Goal: Find specific page/section: Find specific page/section

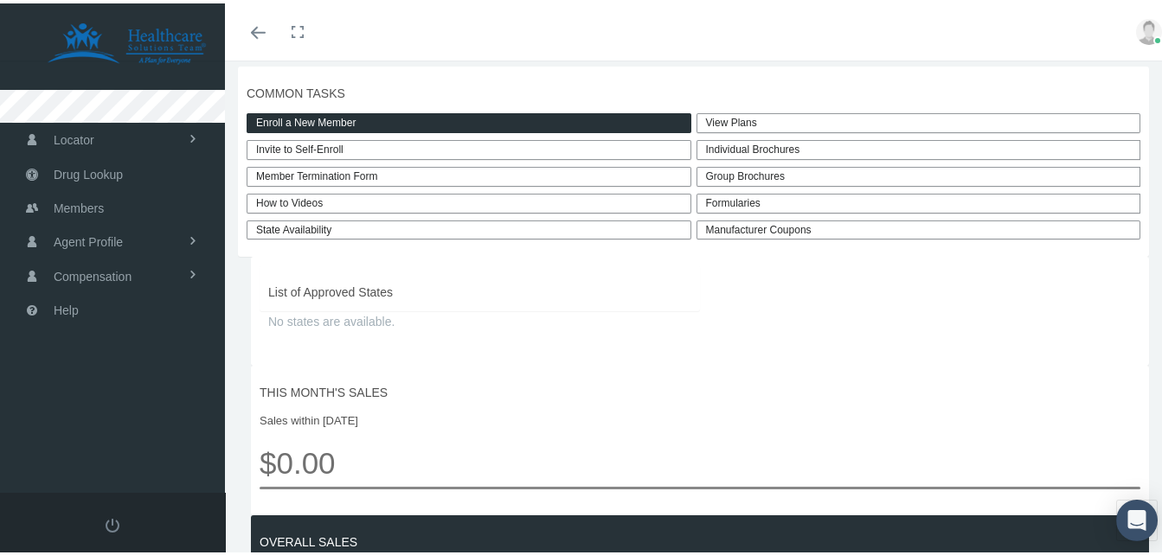
scroll to position [432, 0]
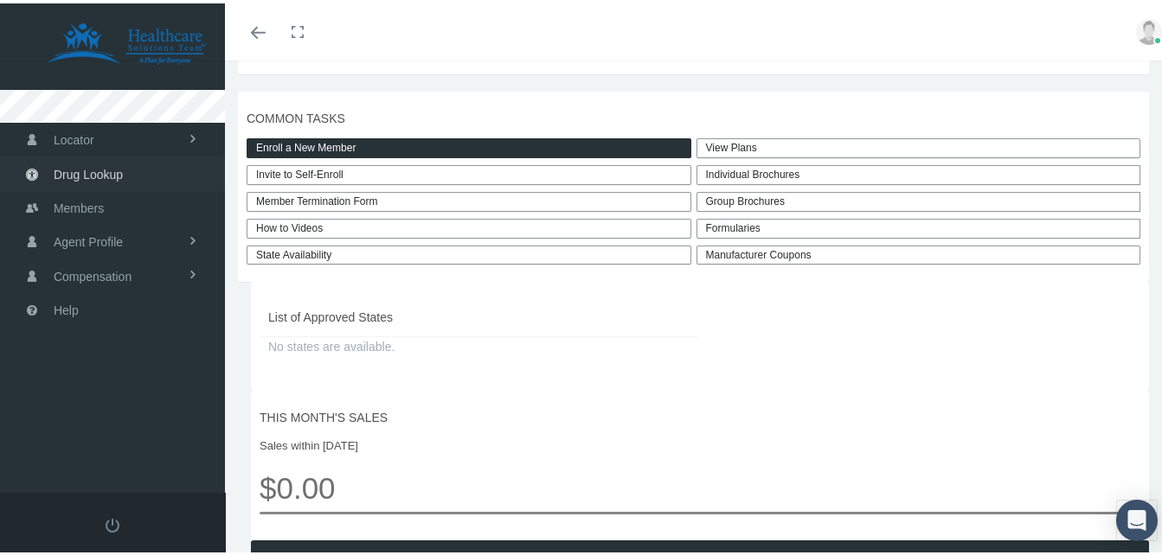
click at [85, 174] on span "Drug Lookup" at bounding box center [88, 171] width 69 height 33
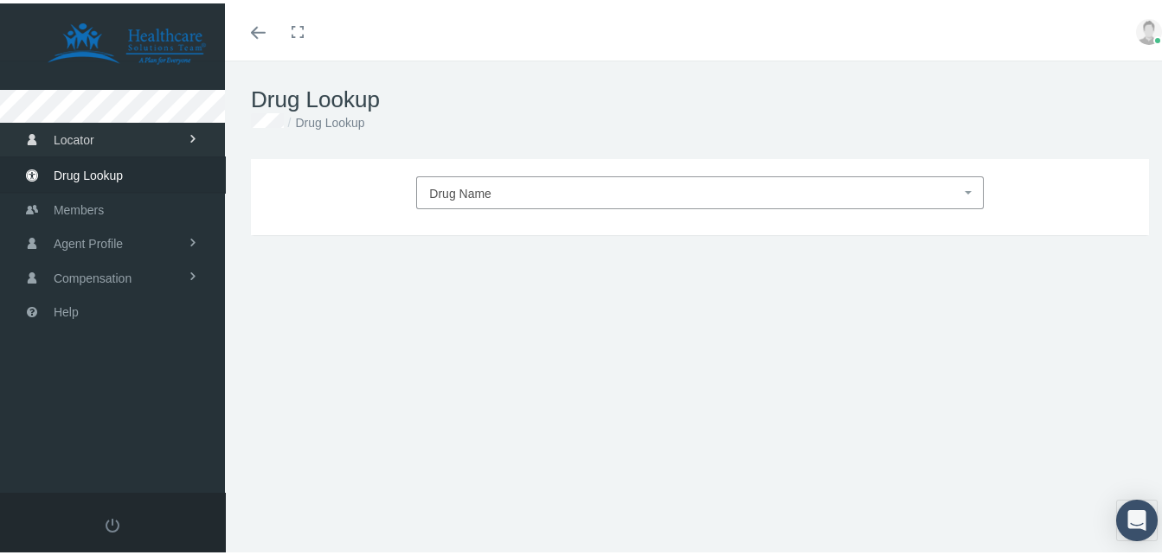
click at [58, 135] on span "Locator" at bounding box center [74, 136] width 41 height 33
click at [74, 307] on span "Agent Profile" at bounding box center [88, 310] width 69 height 33
click at [61, 263] on span "View" at bounding box center [63, 277] width 26 height 29
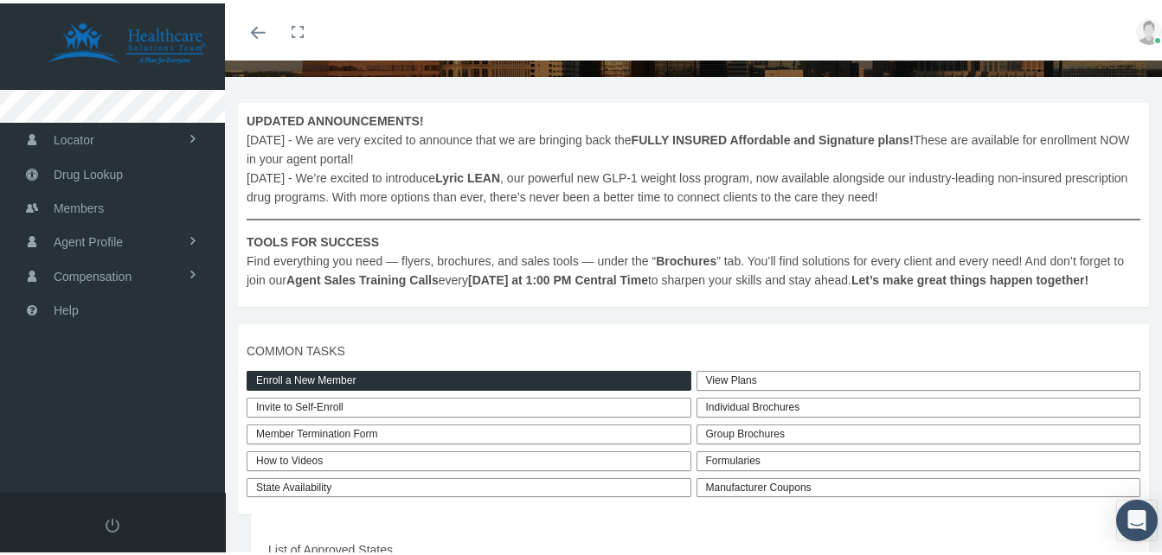
scroll to position [432, 0]
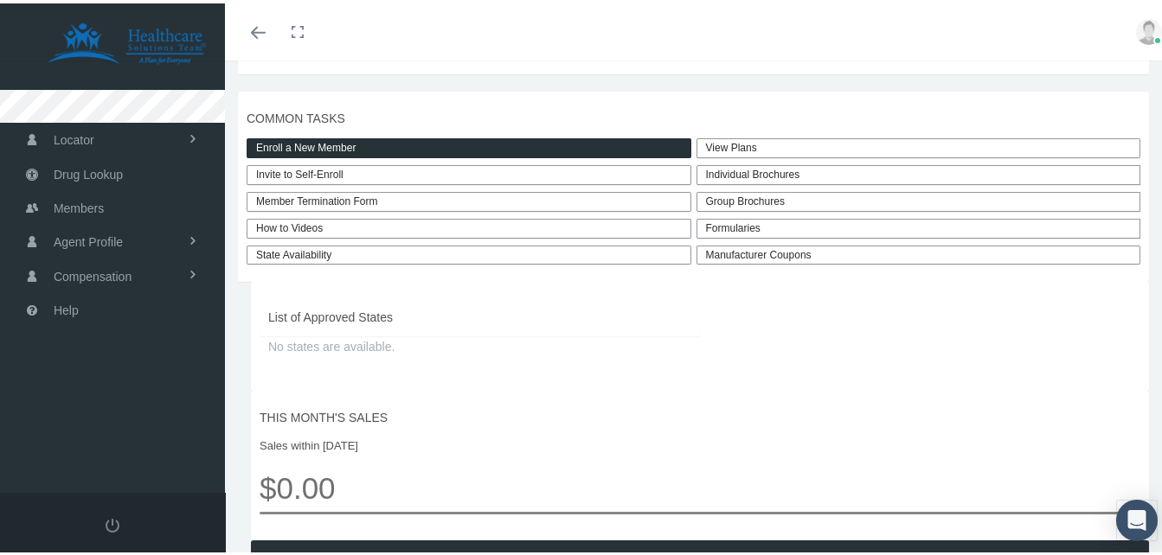
click at [739, 144] on link "View Plans" at bounding box center [918, 145] width 445 height 20
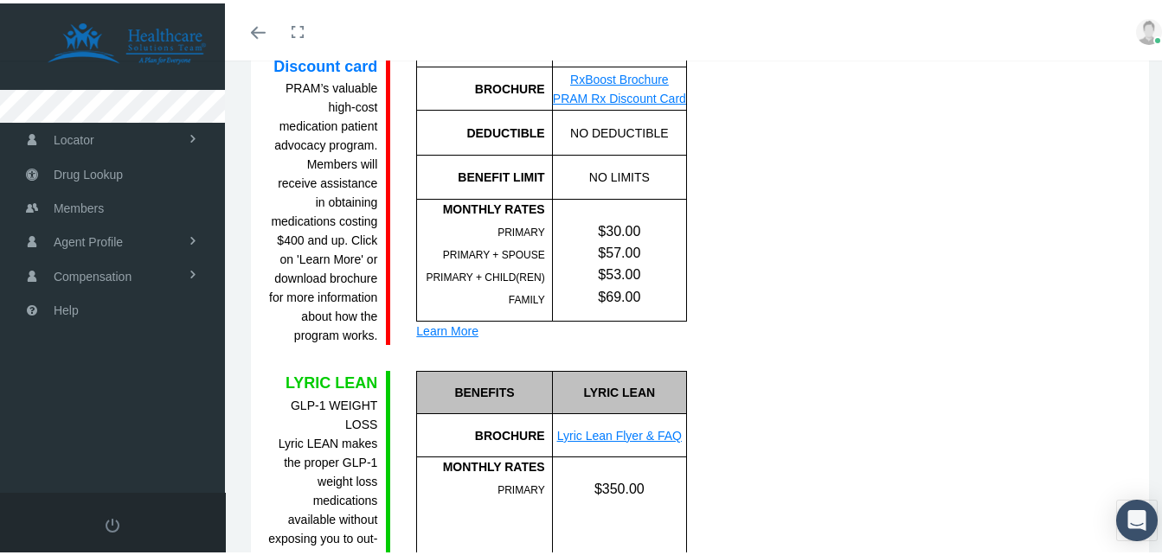
scroll to position [2320, 0]
